Goal: Find specific page/section: Find specific page/section

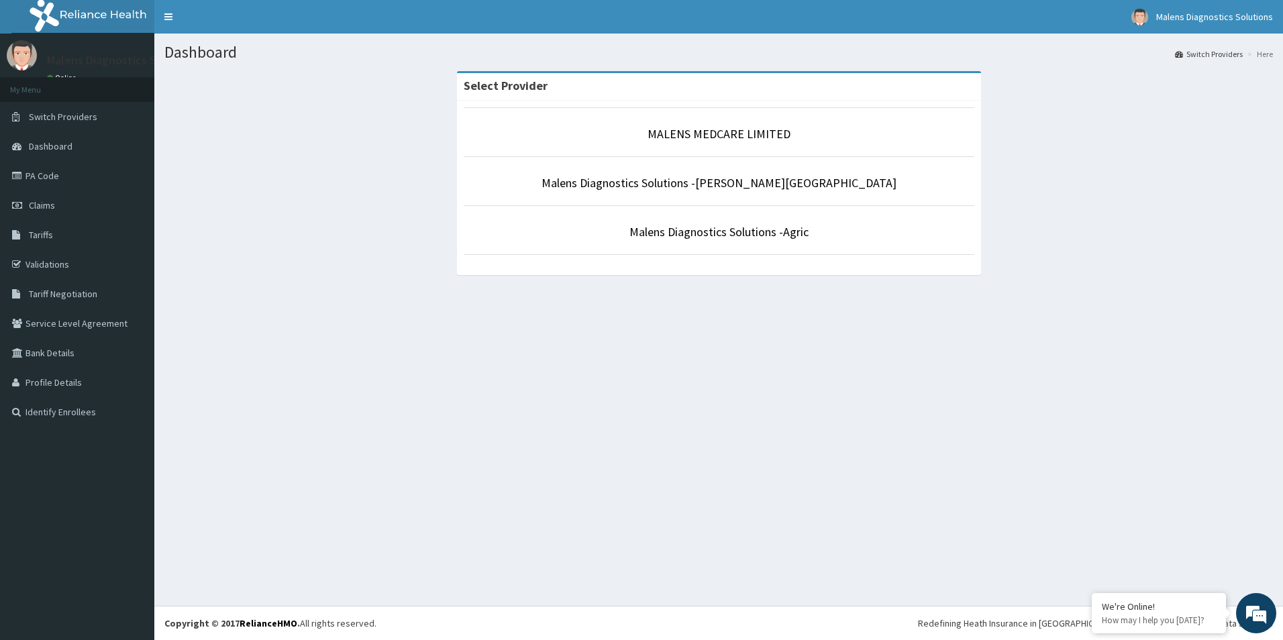
click at [766, 146] on li "MALENS MEDCARE LIMITED" at bounding box center [719, 132] width 511 height 50
click at [701, 137] on link "MALENS MEDCARE LIMITED" at bounding box center [719, 133] width 143 height 15
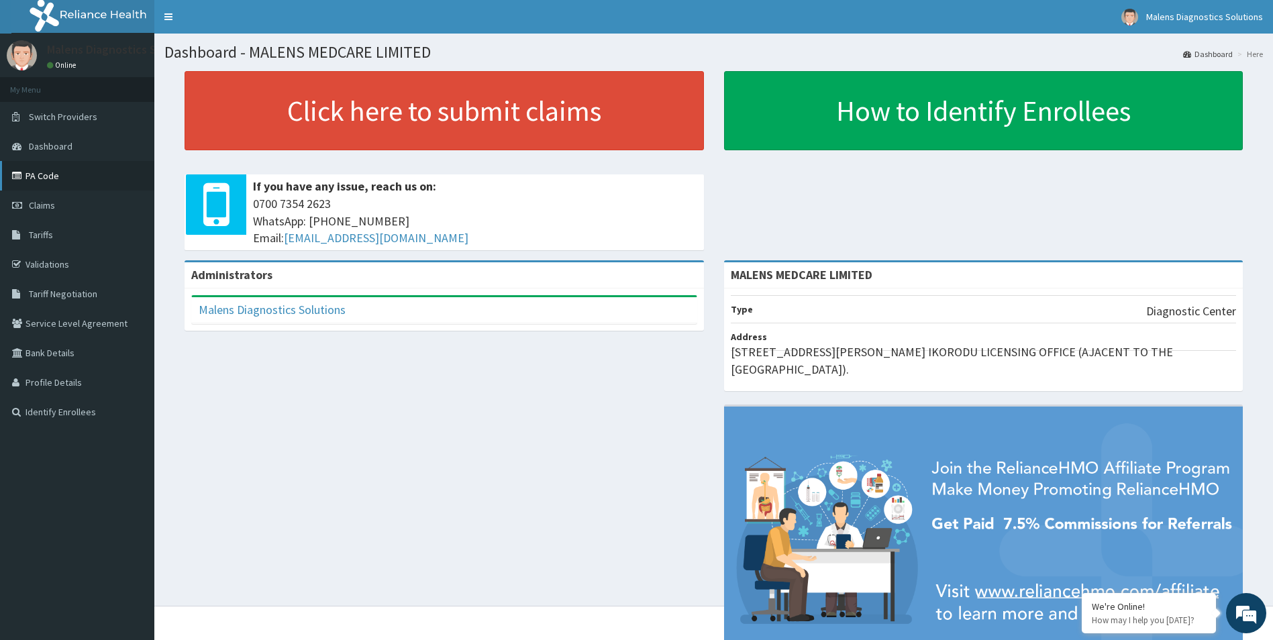
click at [49, 166] on link "PA Code" at bounding box center [77, 176] width 154 height 30
